Goal: Check status: Check status

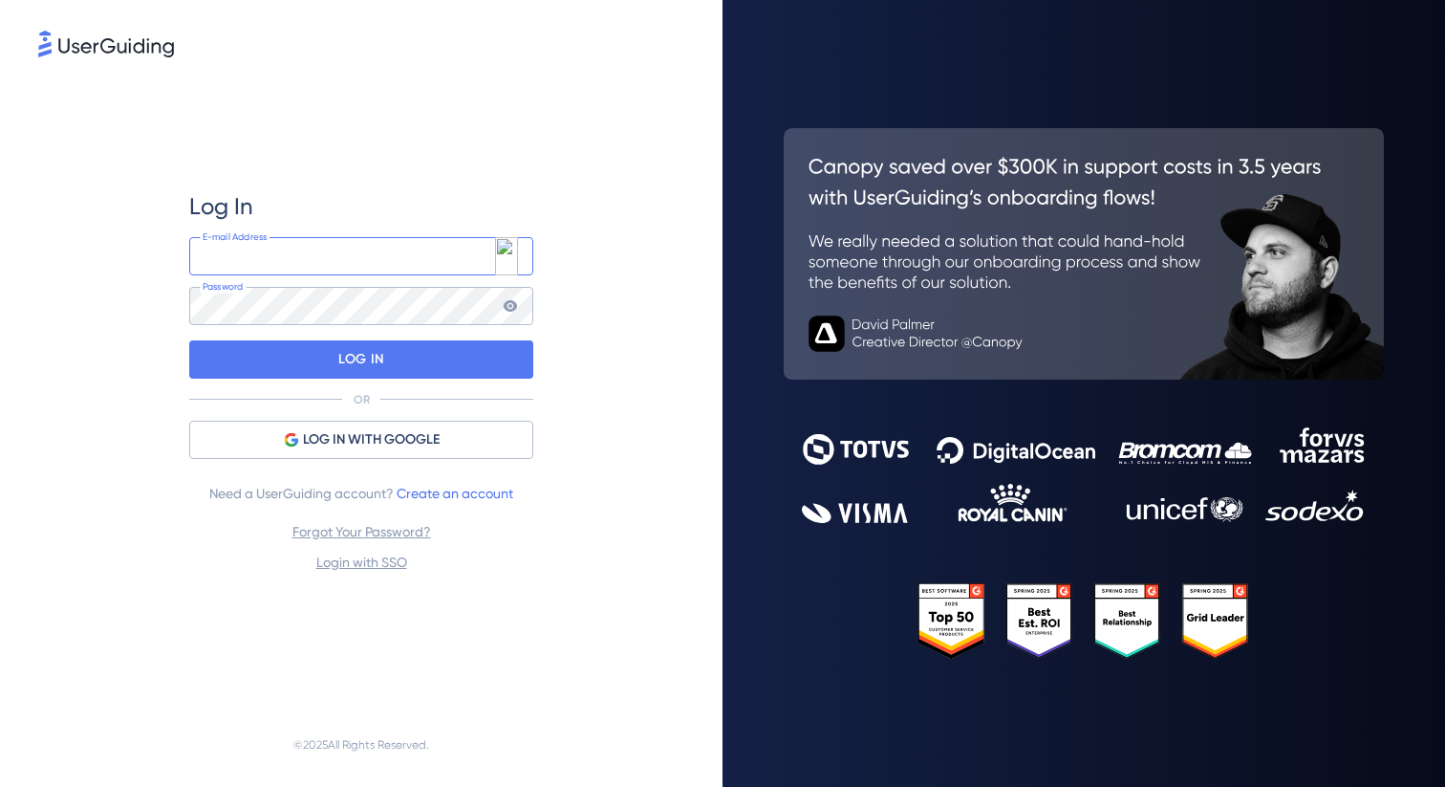
click at [353, 267] on input "email" at bounding box center [361, 256] width 344 height 38
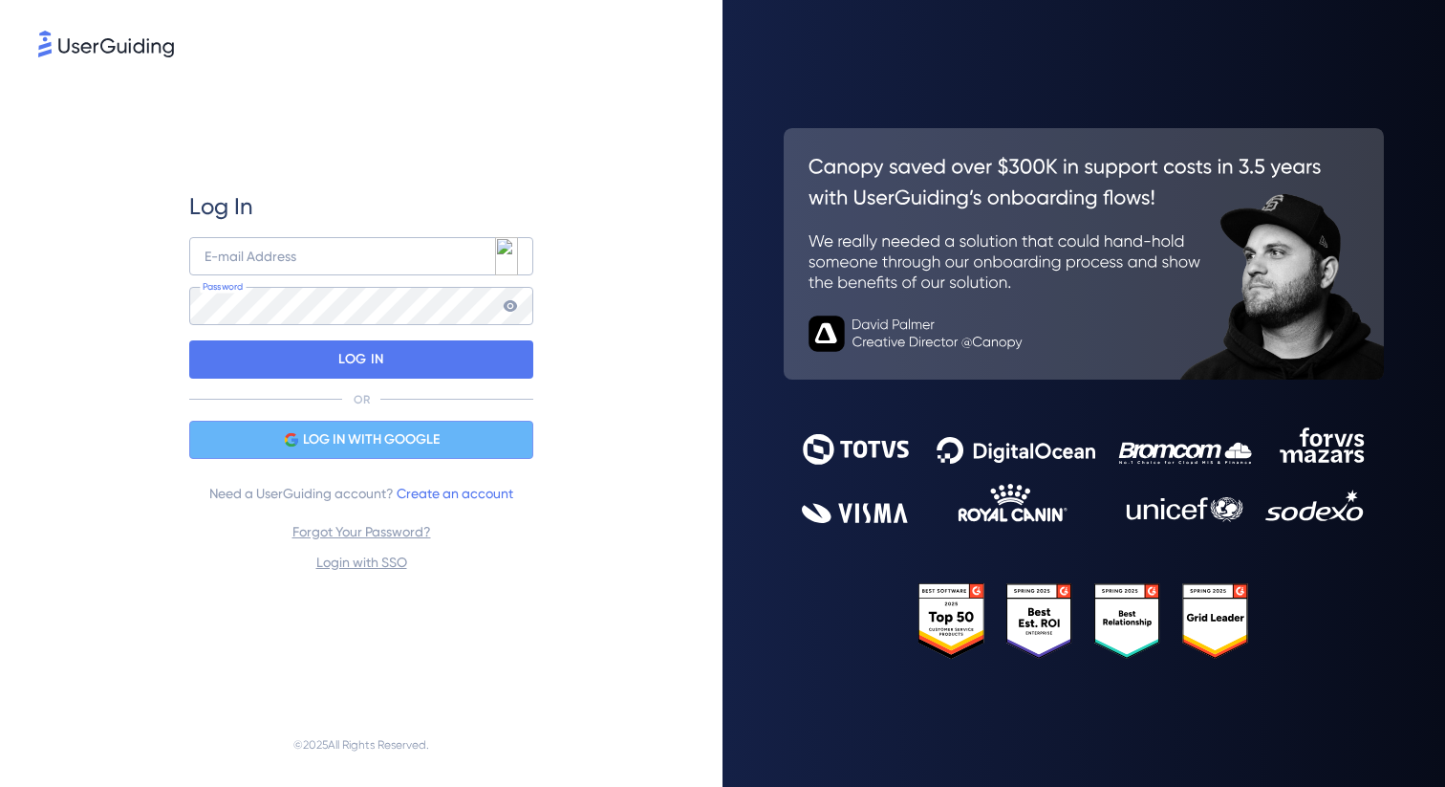
click at [395, 440] on span "LOG IN WITH GOOGLE" at bounding box center [371, 439] width 137 height 23
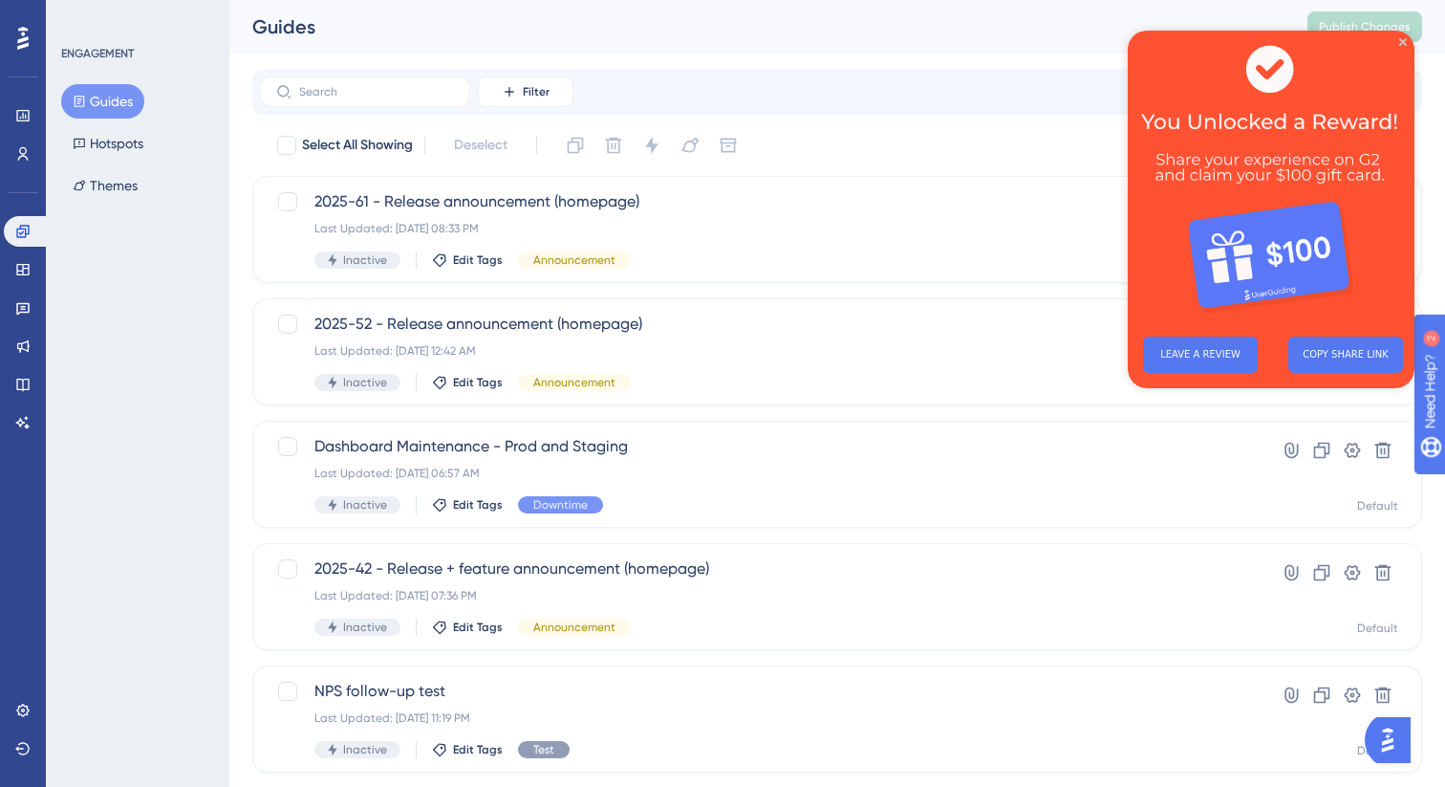
click at [1402, 47] on img at bounding box center [1271, 176] width 287 height 291
click at [31, 301] on link at bounding box center [23, 307] width 38 height 31
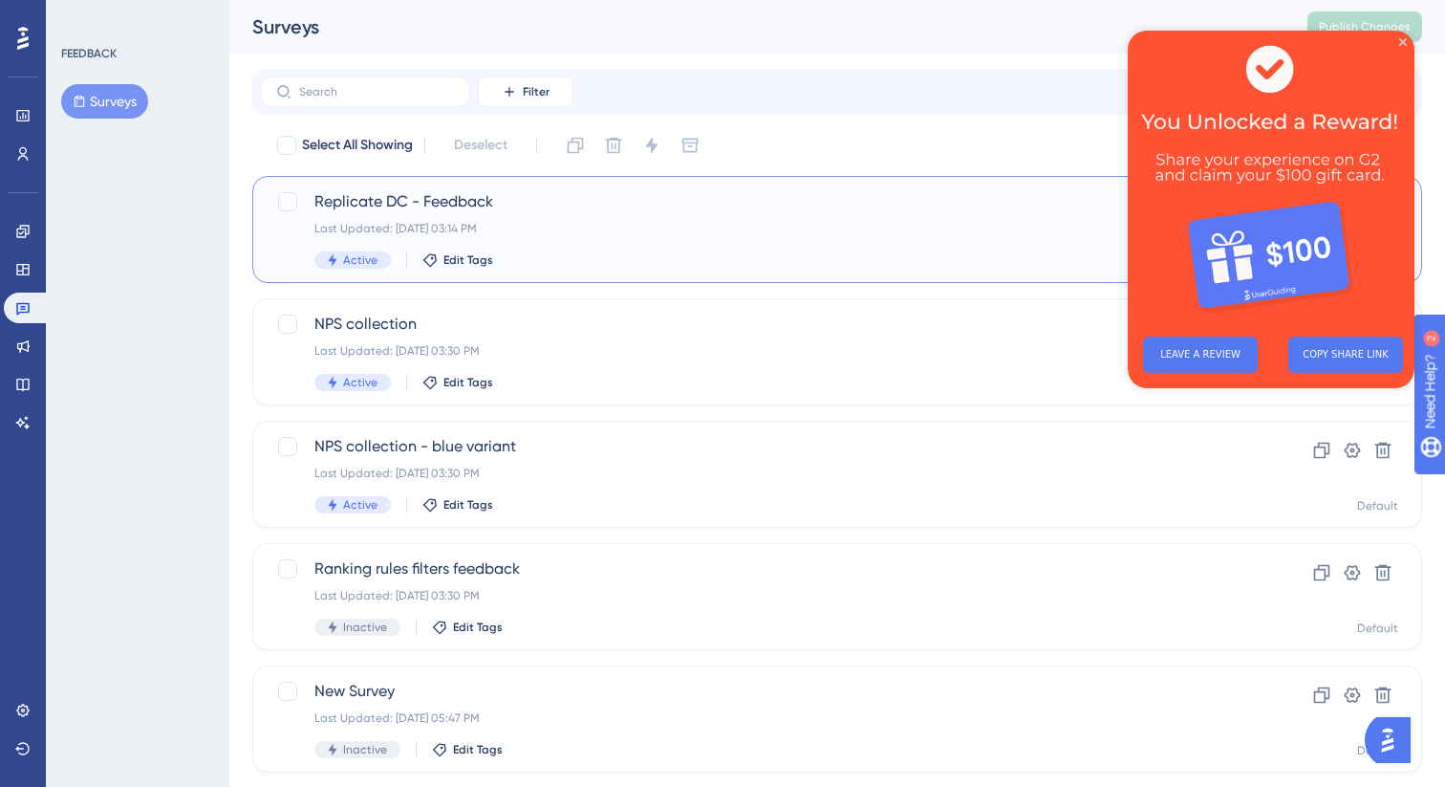
click at [685, 224] on div "Last Updated: [DATE] 03:14 PM" at bounding box center [760, 228] width 893 height 15
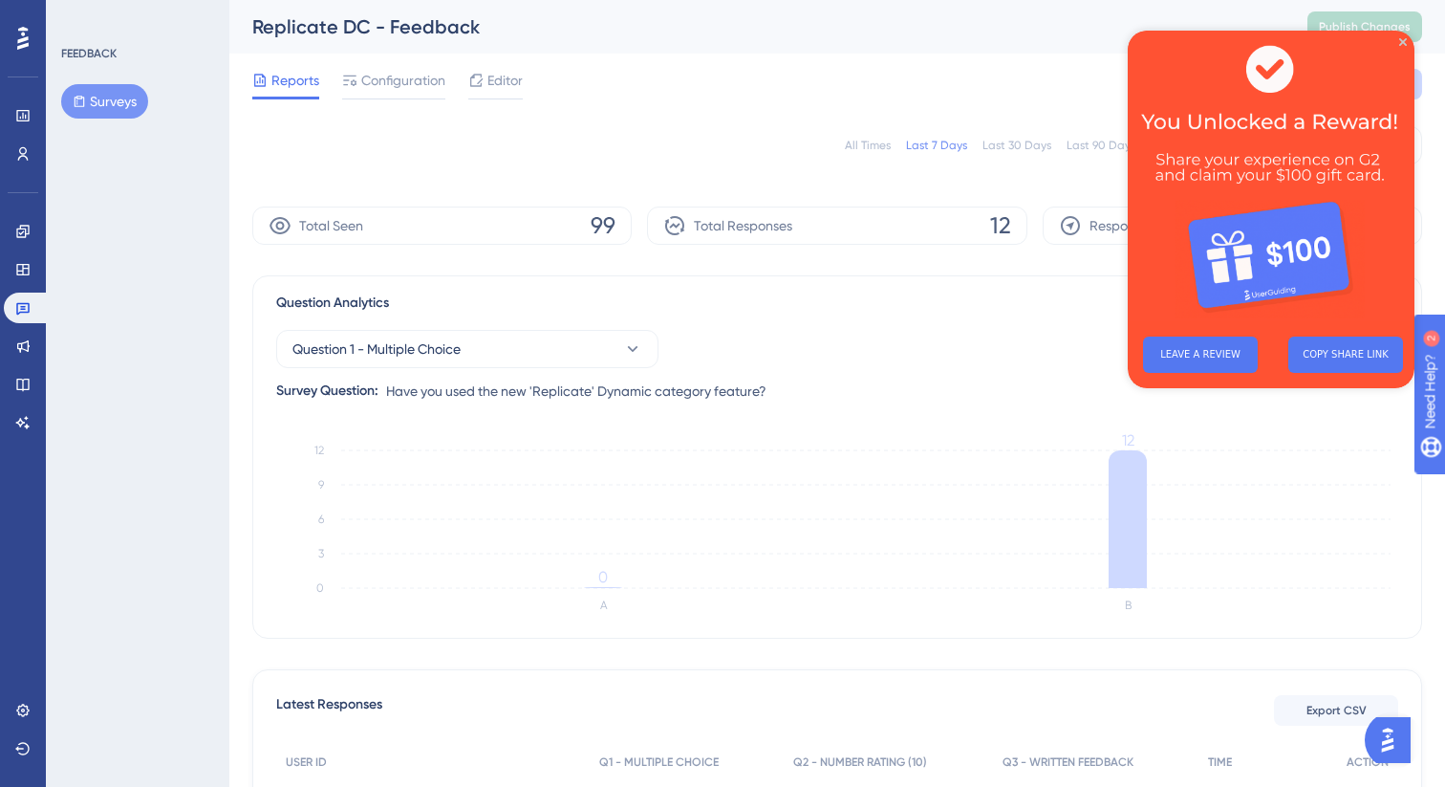
click at [996, 227] on span "12" at bounding box center [1000, 225] width 21 height 31
click at [1403, 41] on icon "Close Preview" at bounding box center [1403, 42] width 8 height 8
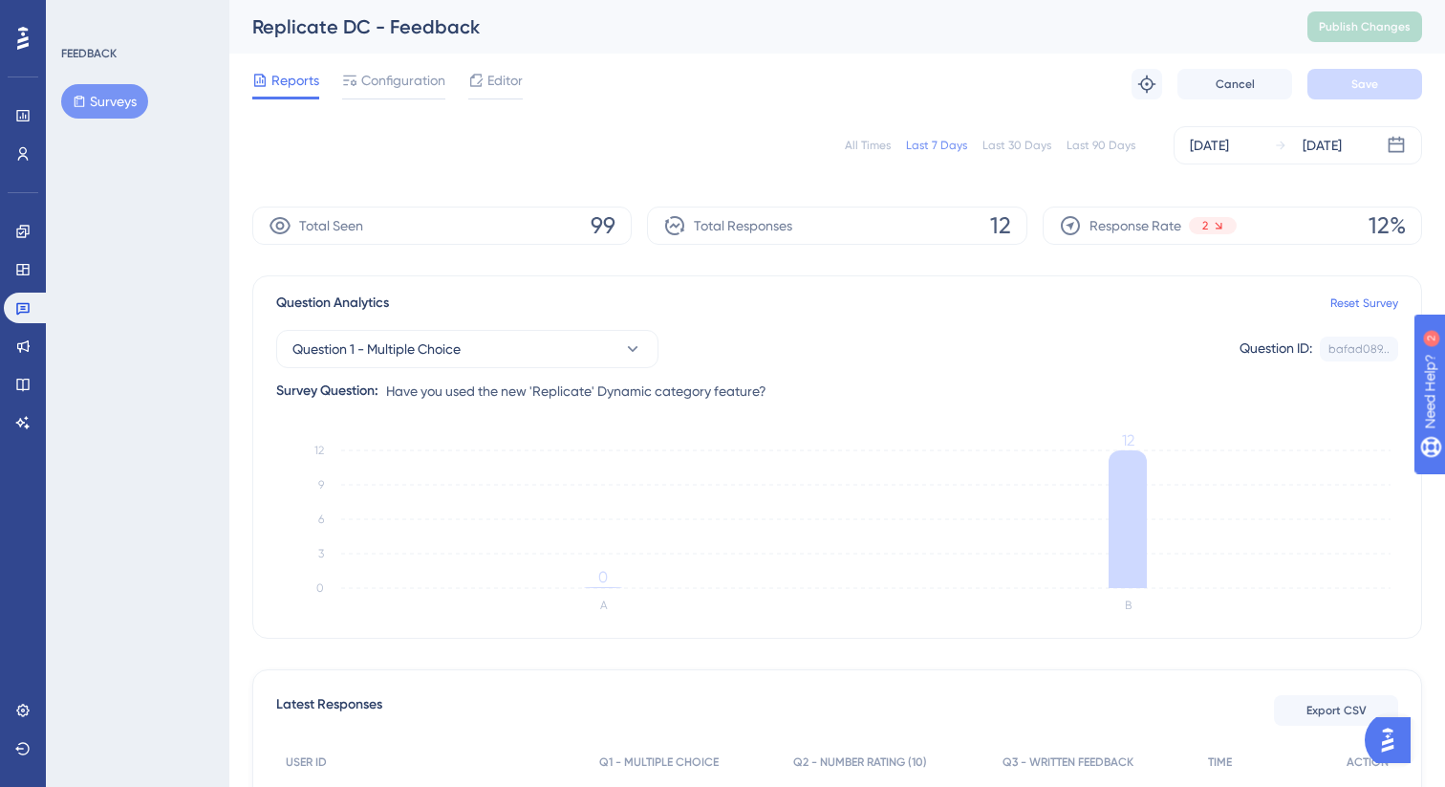
click at [1328, 168] on div "All Times Last 7 Days Last 30 Days Last 90 Days [DATE] [DATE]" at bounding box center [837, 145] width 1170 height 61
click at [1299, 156] on div "[DATE]" at bounding box center [1308, 145] width 68 height 23
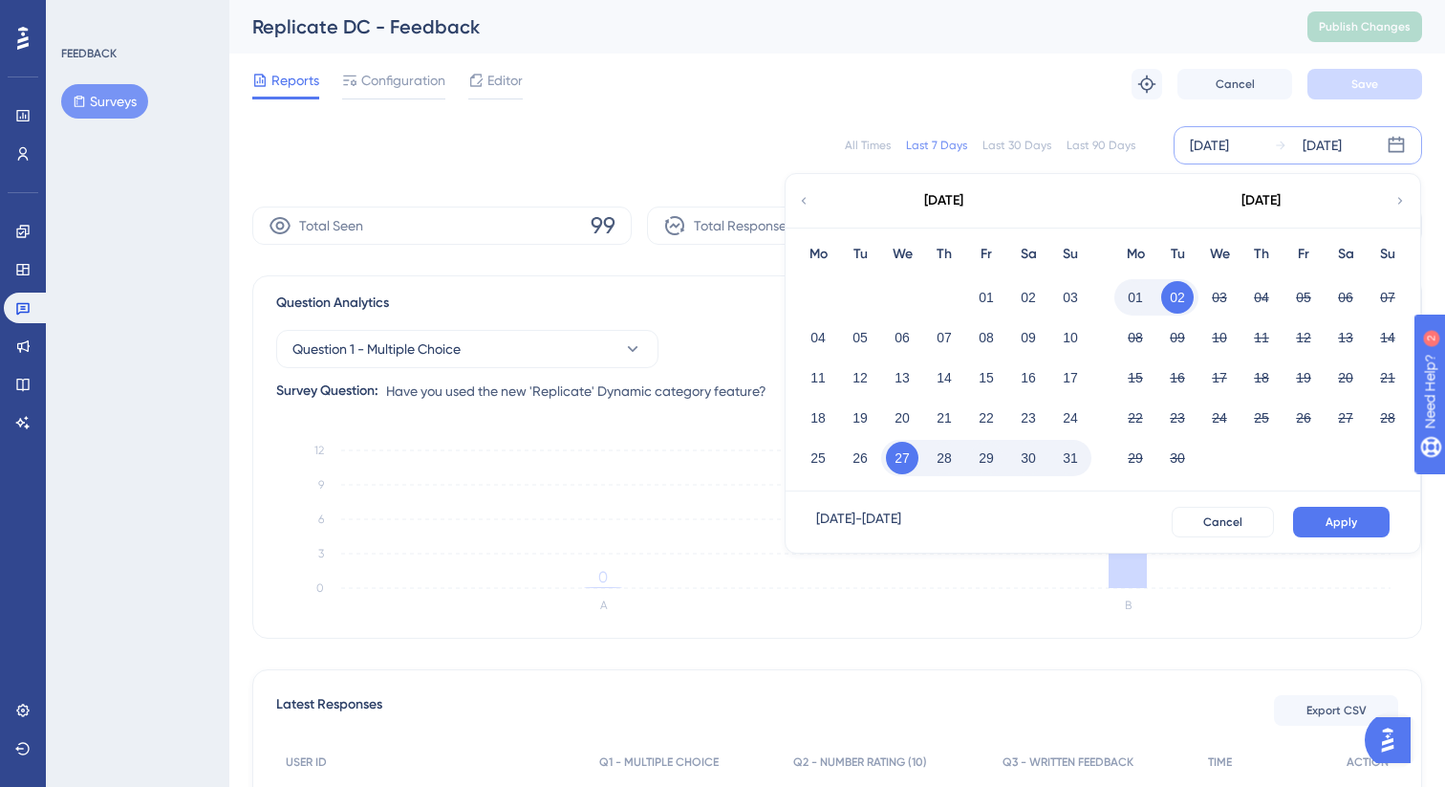
click at [1103, 143] on div "Last 90 Days" at bounding box center [1101, 145] width 69 height 15
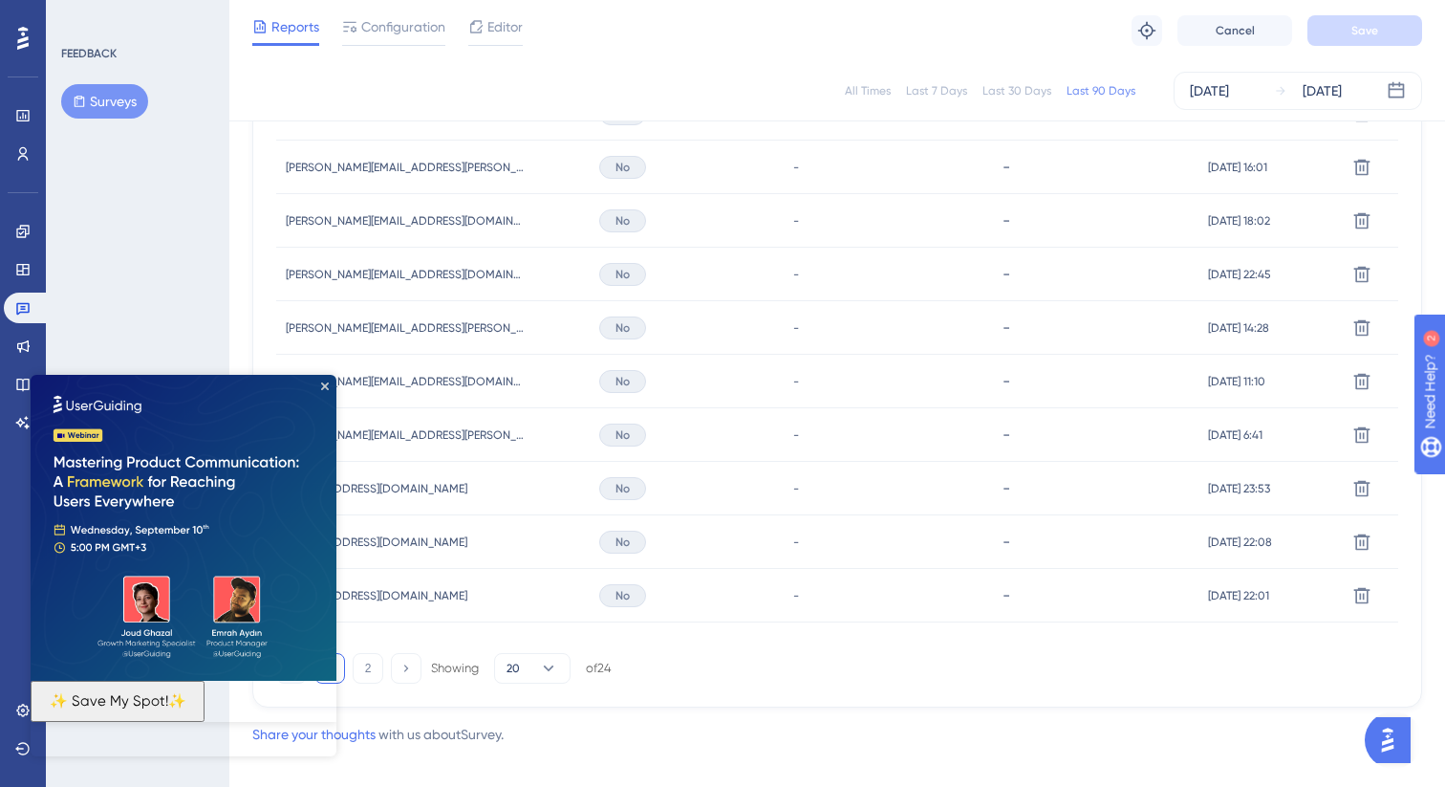
scroll to position [1242, 0]
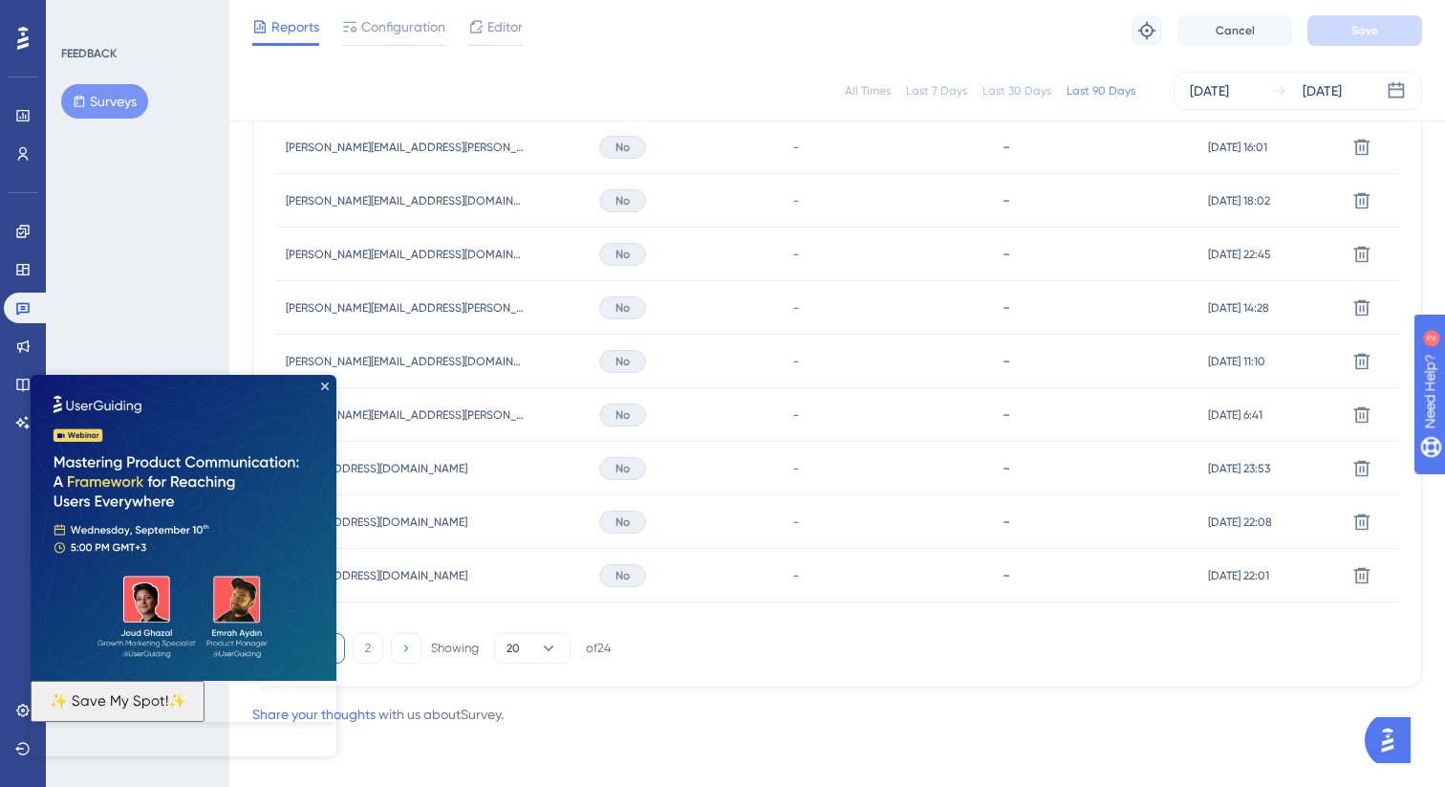
click at [330, 390] on img at bounding box center [184, 528] width 306 height 306
click at [325, 384] on icon "Close Preview" at bounding box center [325, 386] width 8 height 8
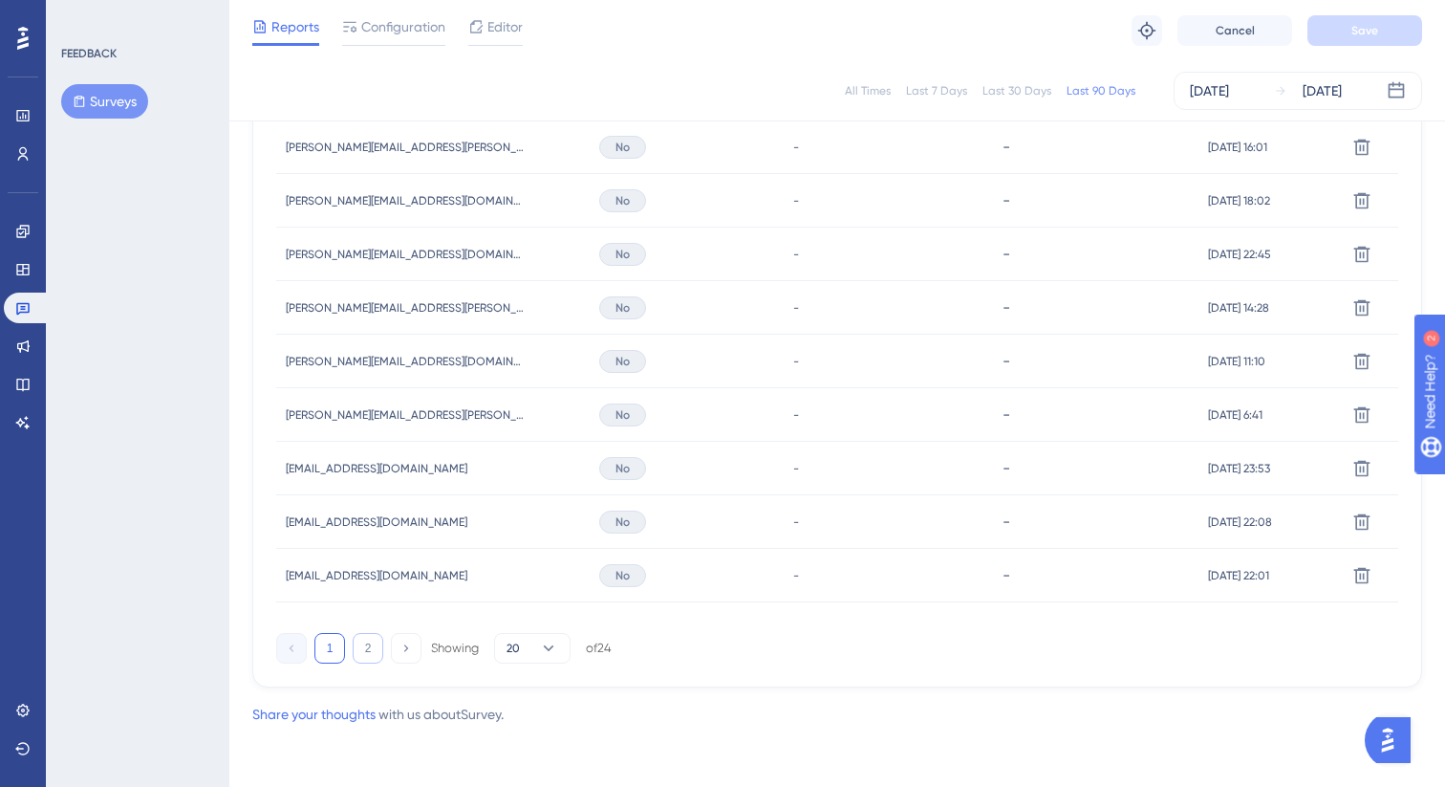
click at [382, 650] on button "2" at bounding box center [368, 648] width 31 height 31
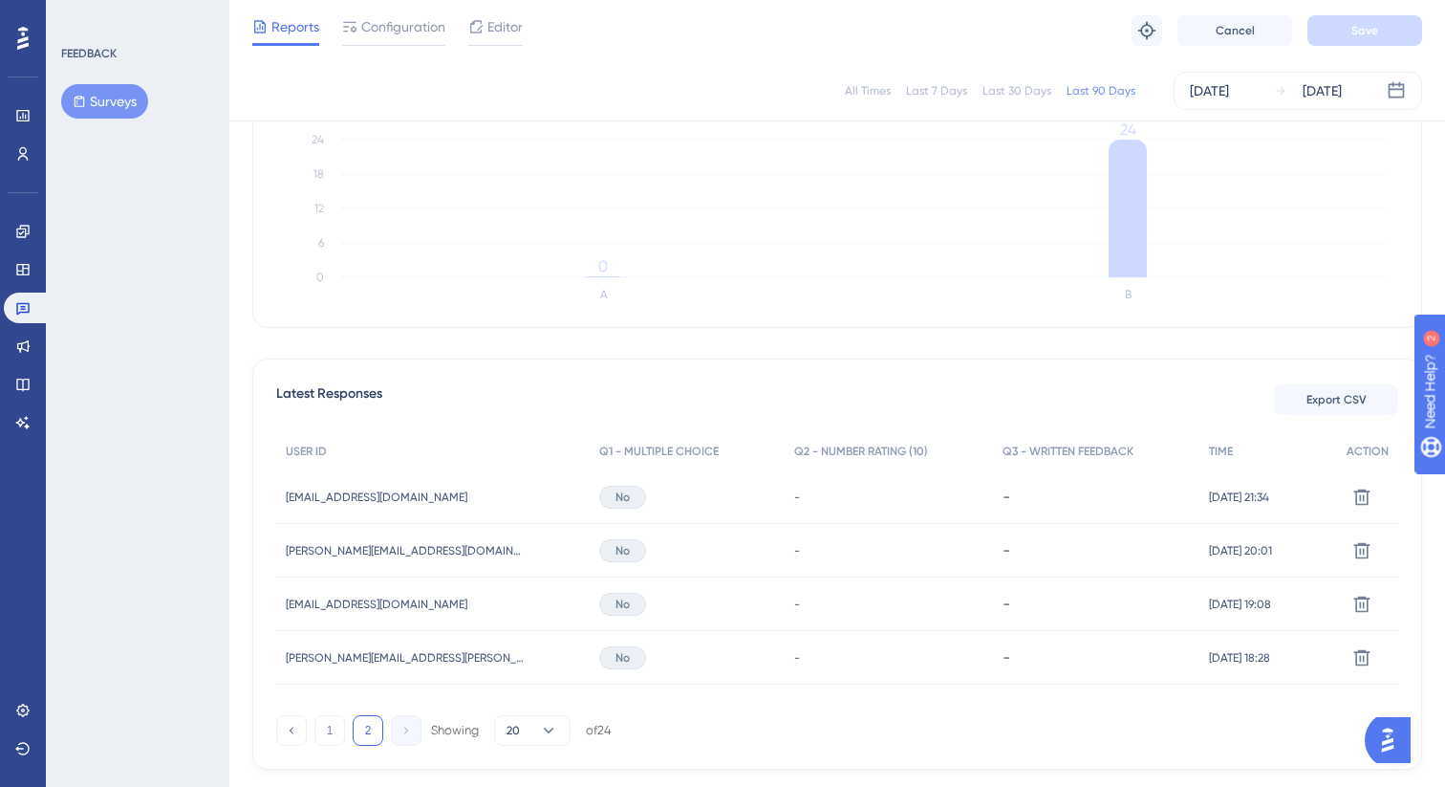
scroll to position [385, 0]
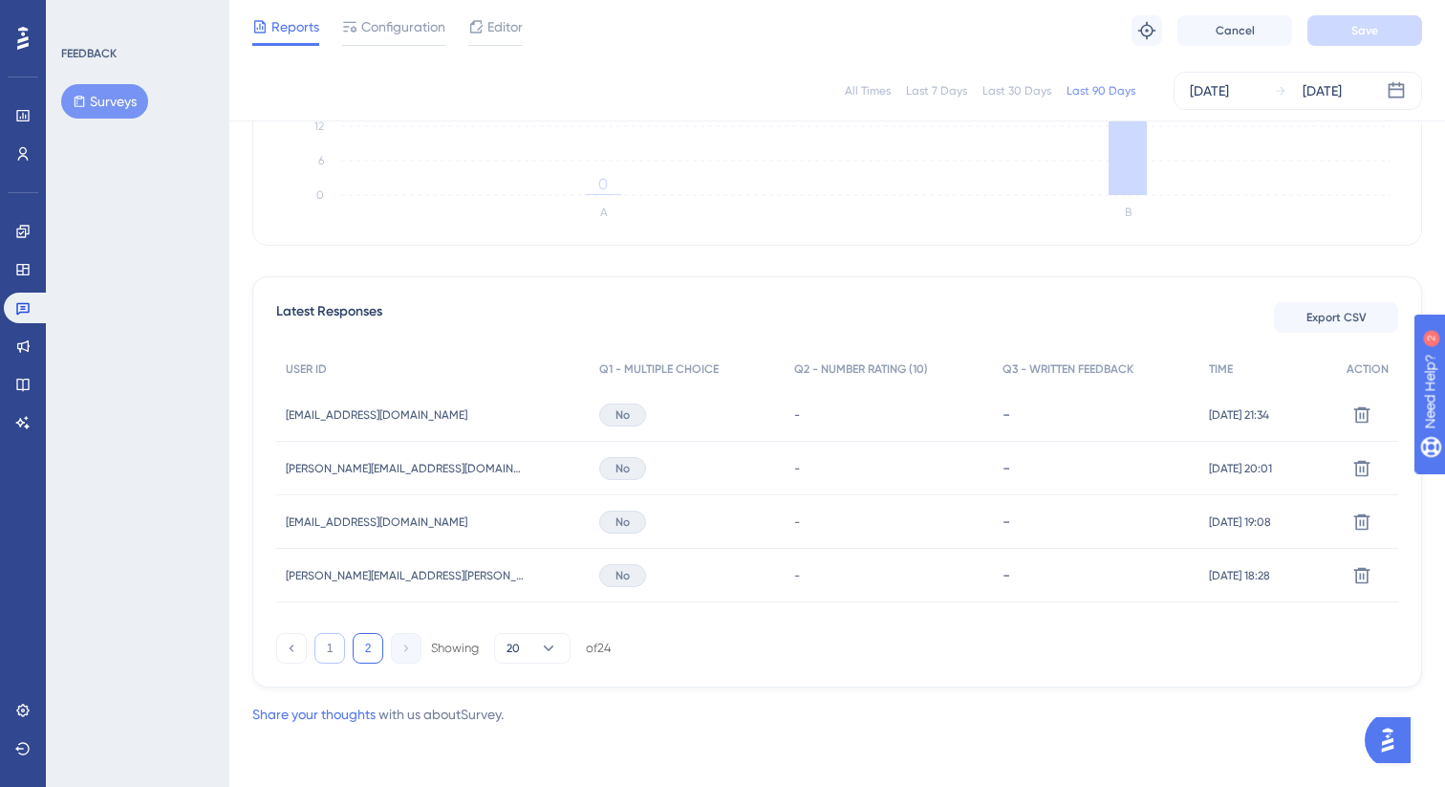
click at [336, 656] on button "1" at bounding box center [329, 648] width 31 height 31
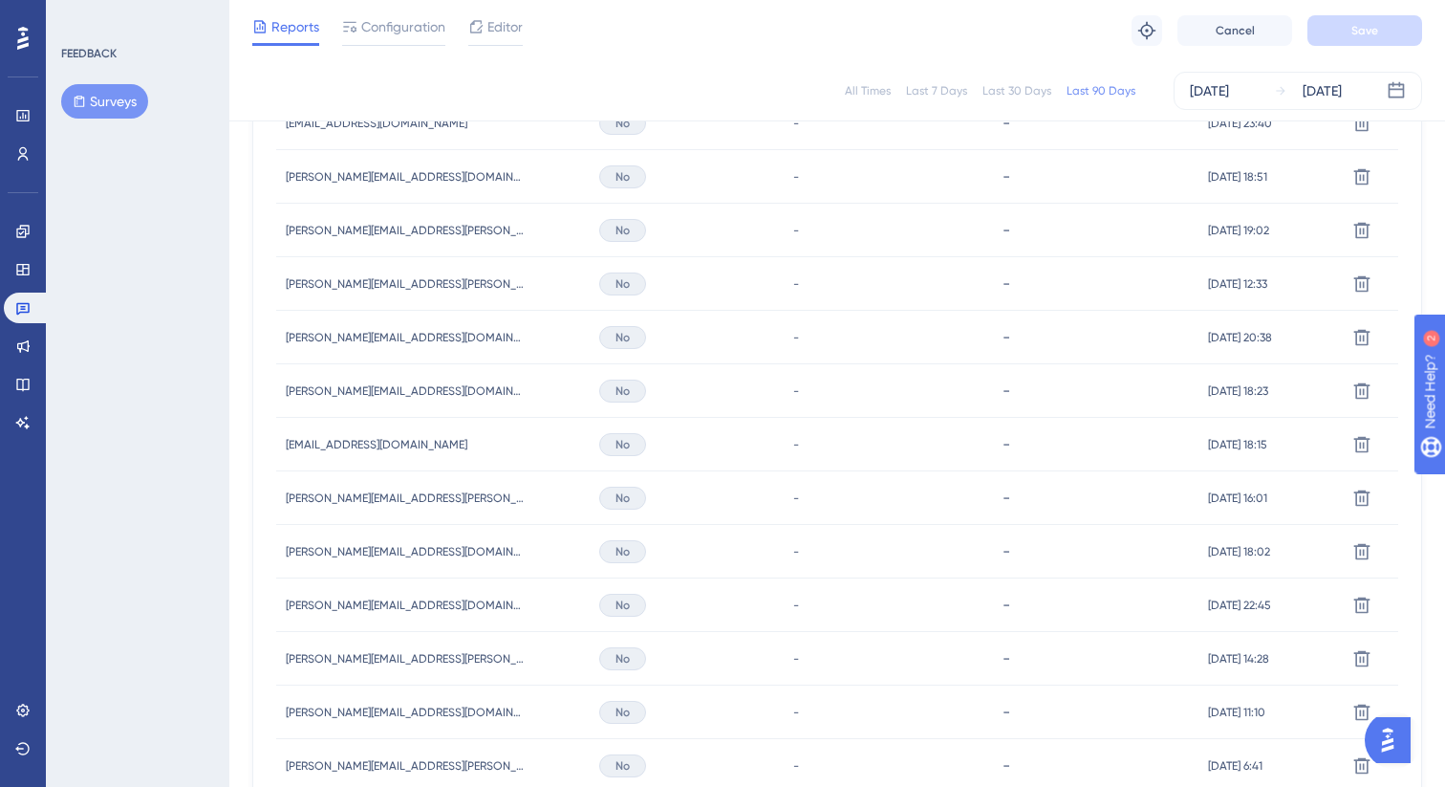
scroll to position [1242, 0]
